Goal: Register for event/course

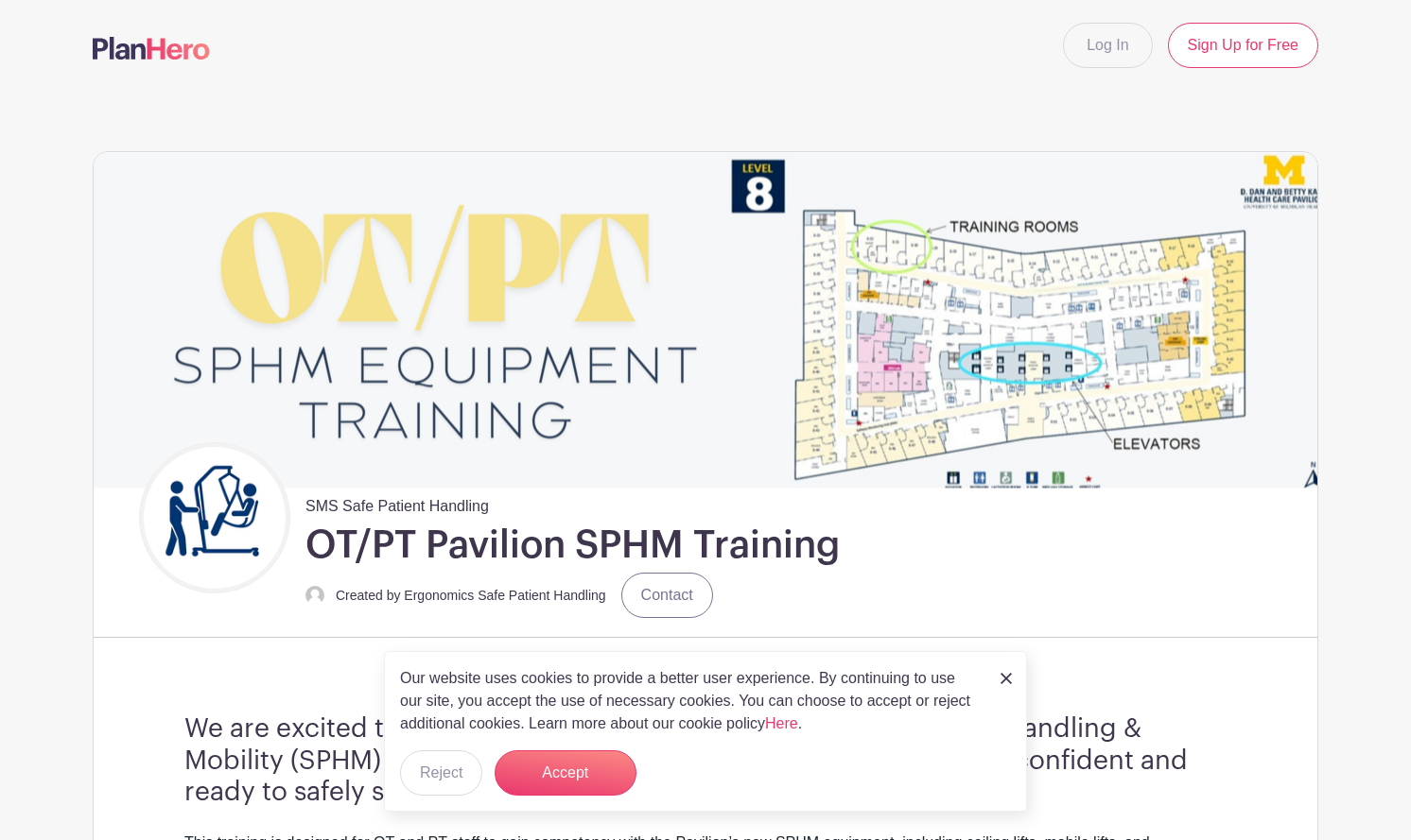
click at [1003, 677] on img at bounding box center [1006, 679] width 12 height 12
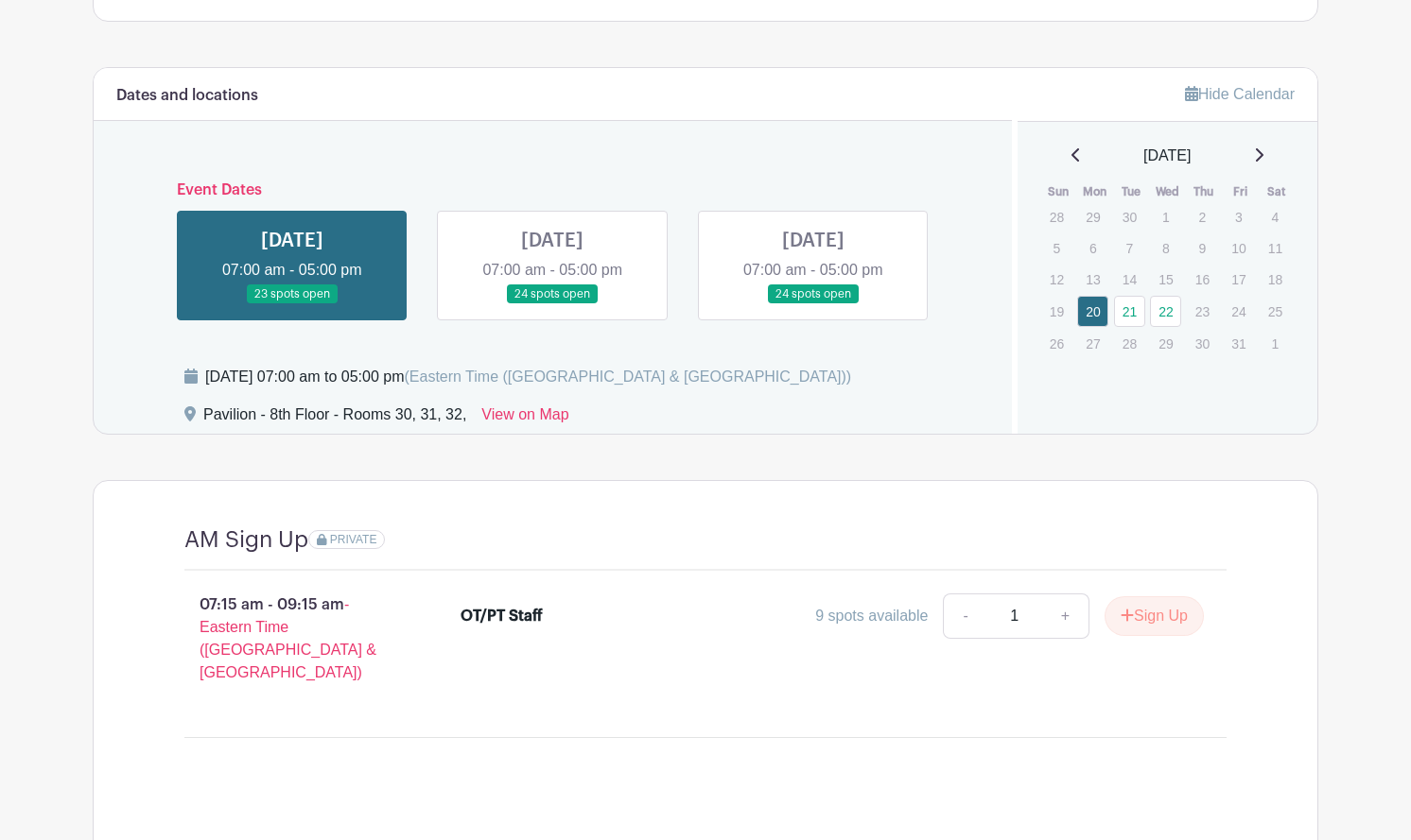
scroll to position [1271, 0]
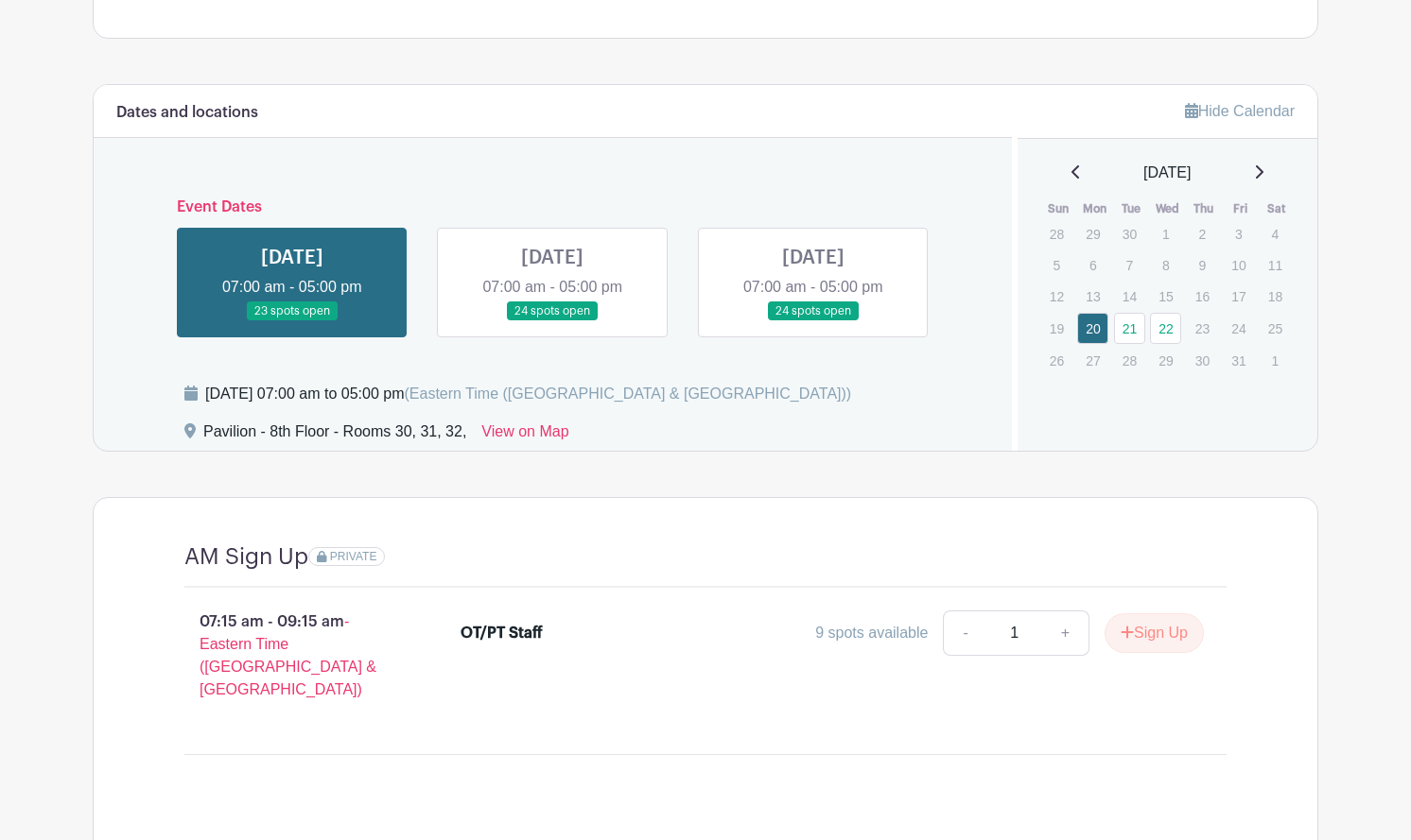
click at [552, 321] on link at bounding box center [552, 321] width 0 height 0
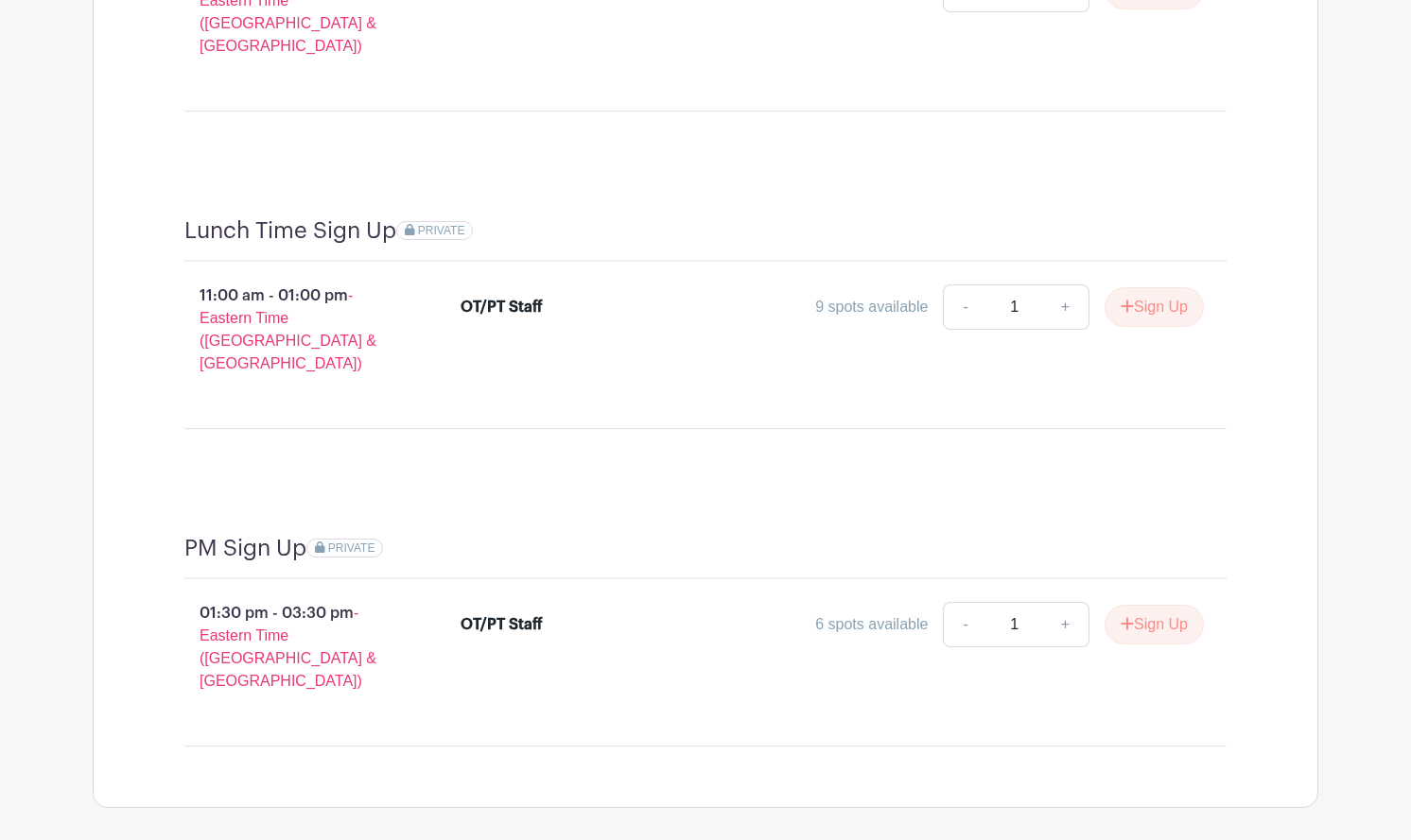
scroll to position [1932, 0]
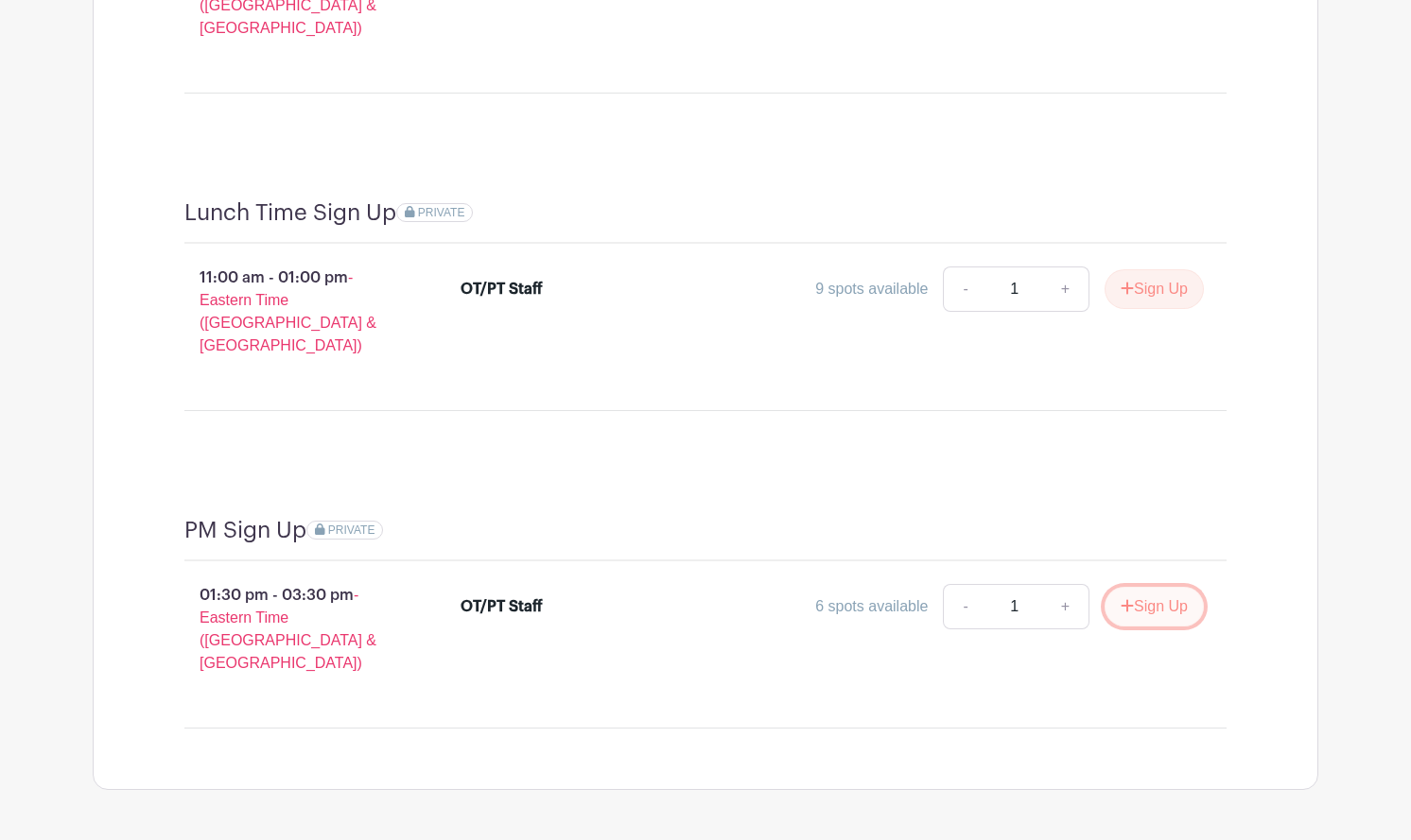
click at [1146, 587] on button "Sign Up" at bounding box center [1154, 606] width 99 height 40
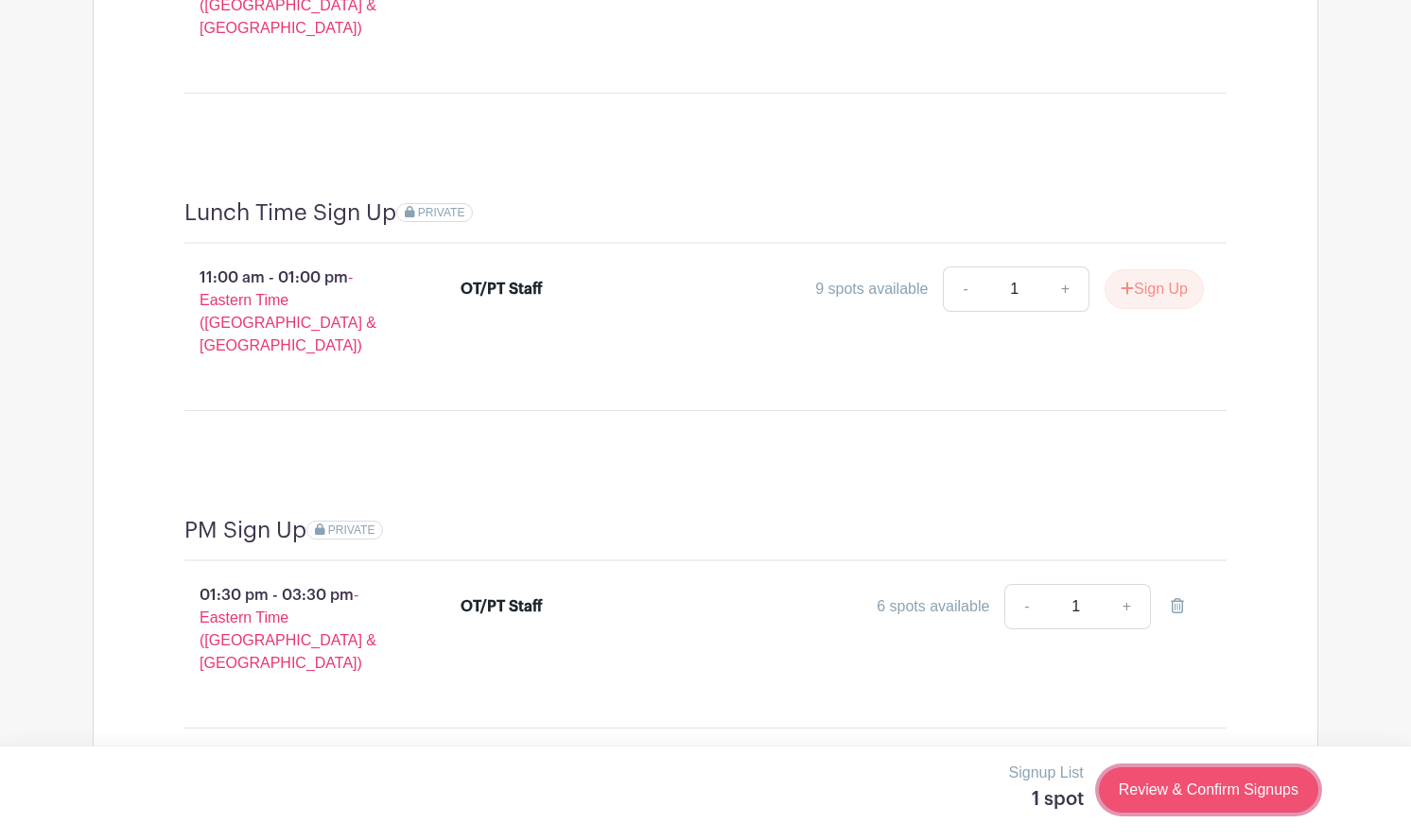
click at [1179, 786] on link "Review & Confirm Signups" at bounding box center [1208, 790] width 219 height 46
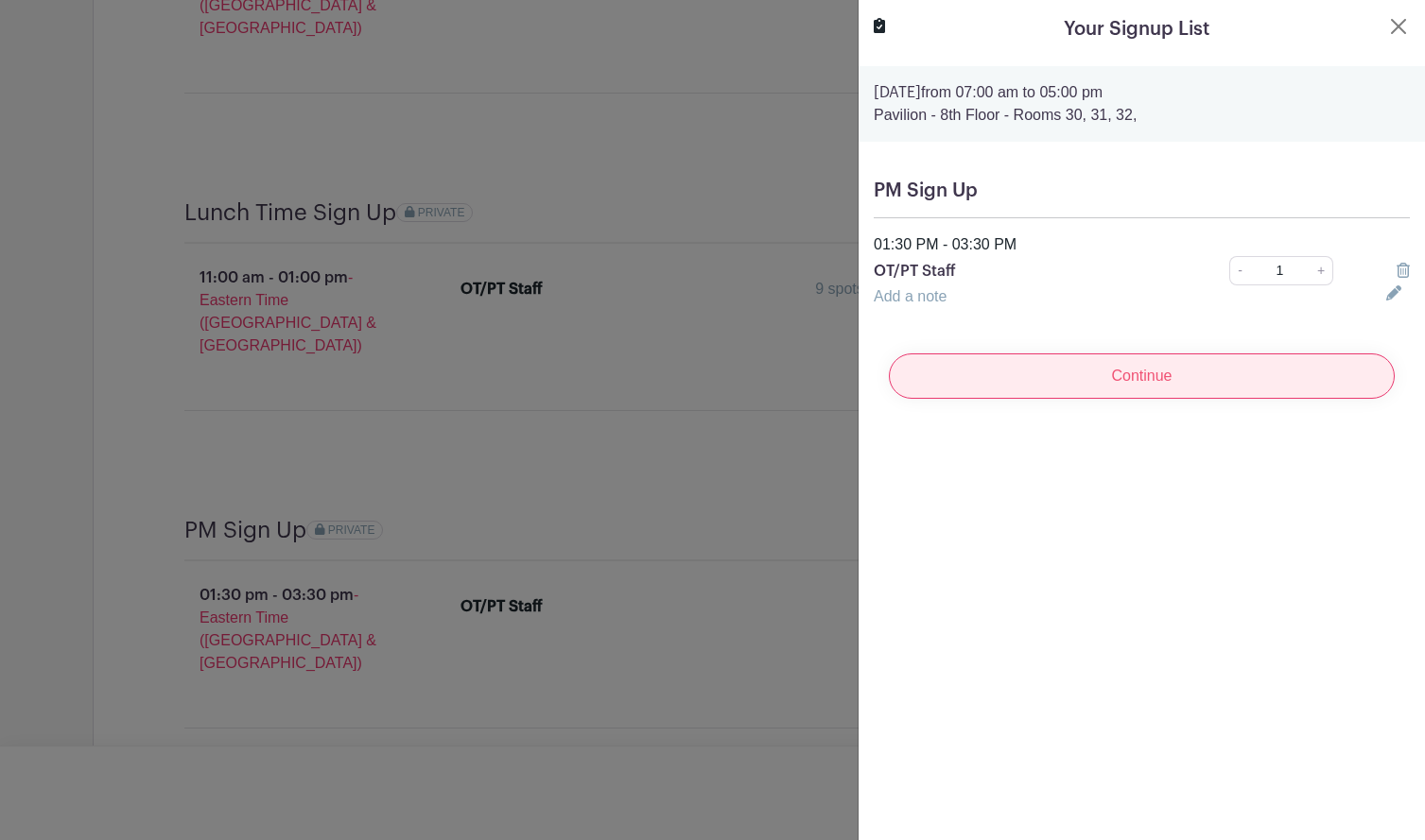
click at [1117, 386] on input "Continue" at bounding box center [1141, 376] width 505 height 46
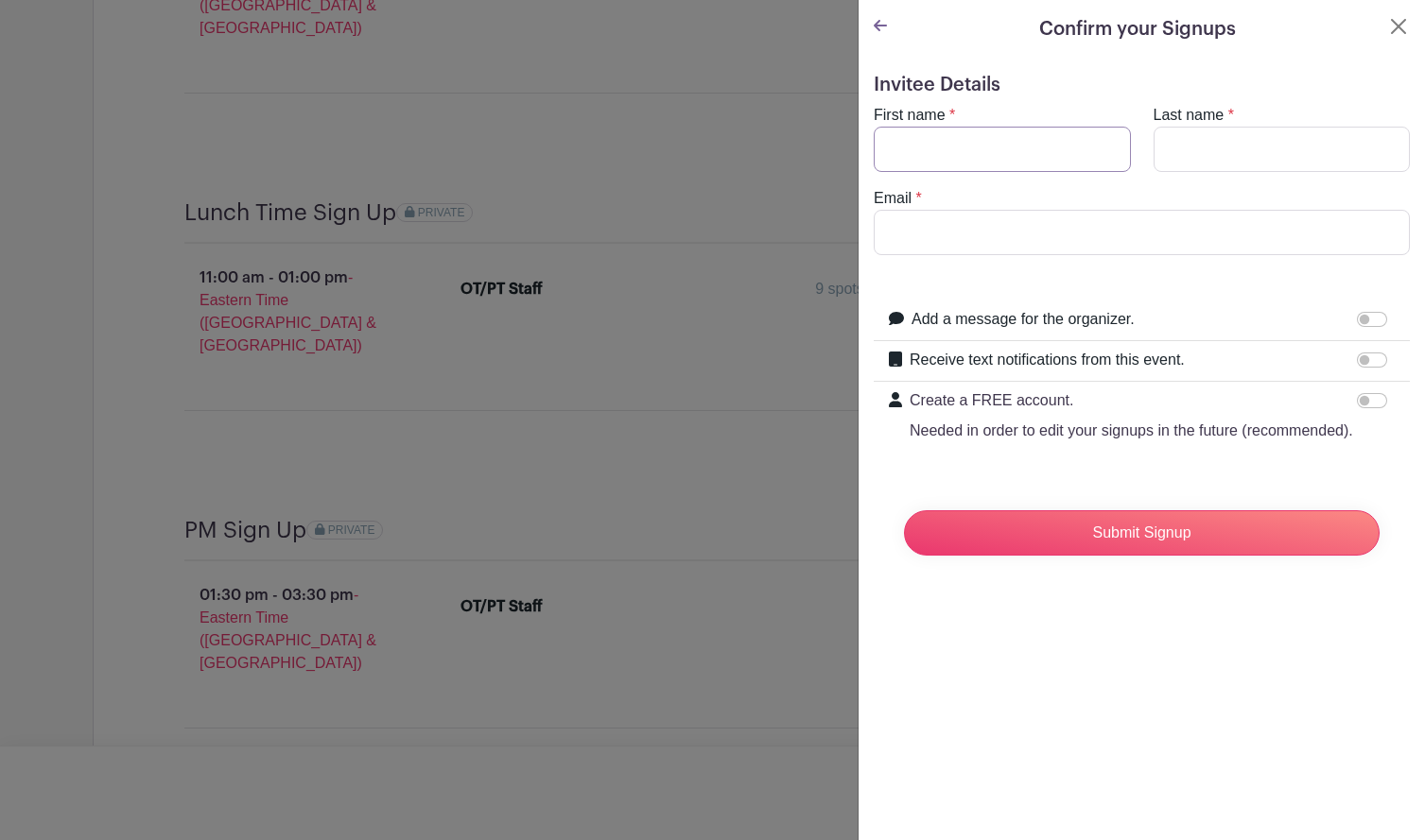
click at [978, 143] on input "First name" at bounding box center [1002, 149] width 257 height 46
type input "[PERSON_NAME]"
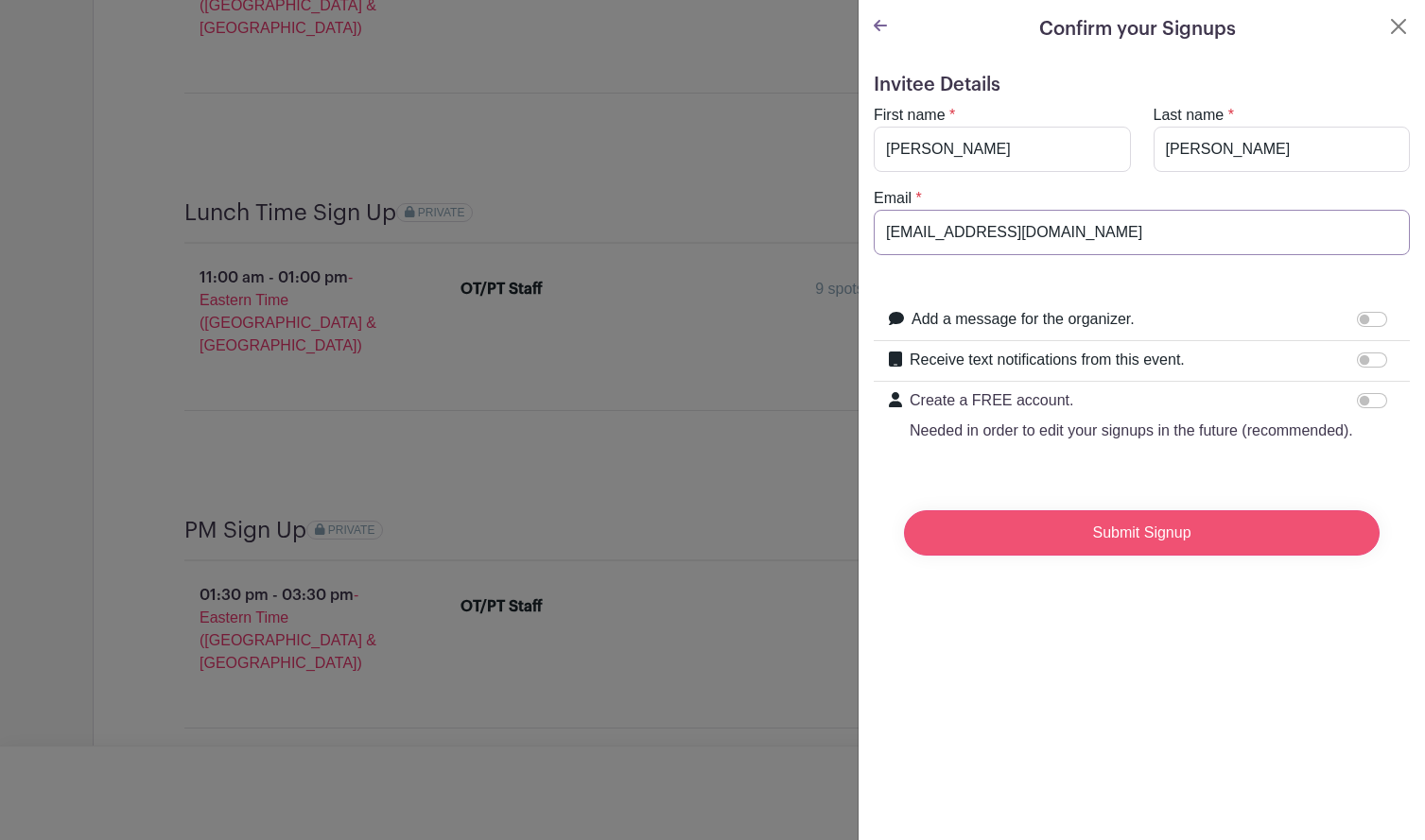
type input "[EMAIL_ADDRESS][DOMAIN_NAME]"
click at [1125, 552] on input "Submit Signup" at bounding box center [1142, 533] width 475 height 46
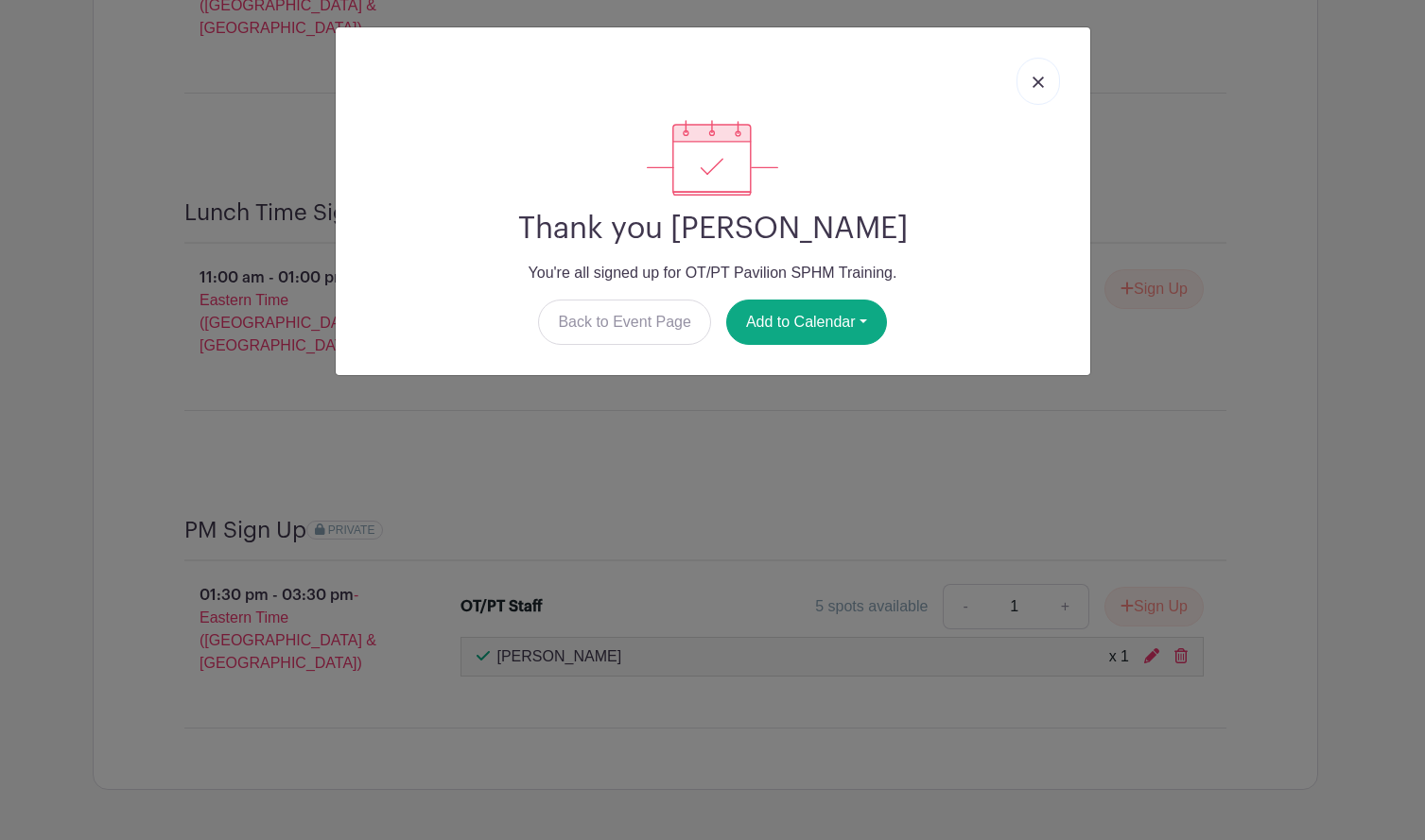
click at [1036, 81] on img at bounding box center [1038, 82] width 12 height 12
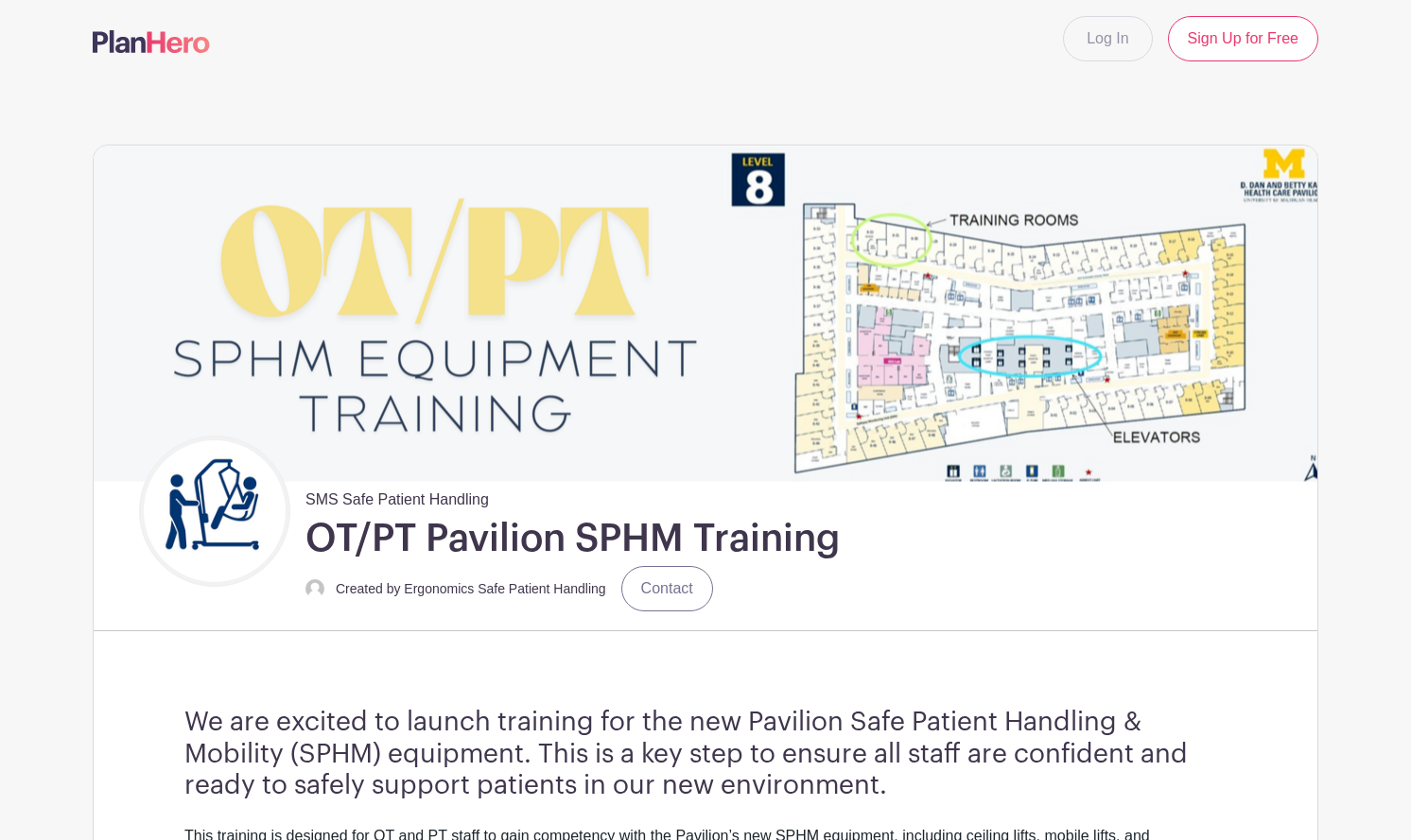
scroll to position [0, 0]
